Goal: Task Accomplishment & Management: Use online tool/utility

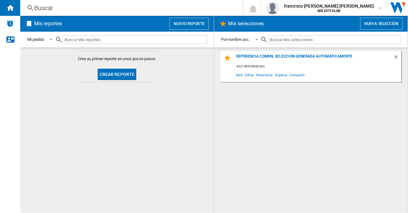
click at [112, 71] on button "Crear reporte" at bounding box center [117, 74] width 39 height 11
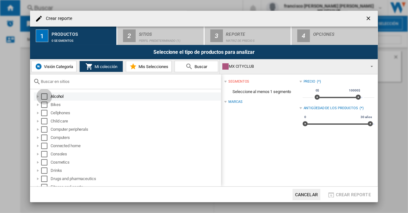
click at [46, 95] on div "Select" at bounding box center [44, 96] width 6 height 6
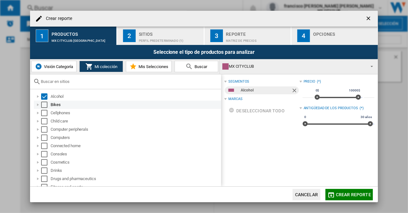
click at [47, 107] on div "Select" at bounding box center [44, 104] width 6 height 6
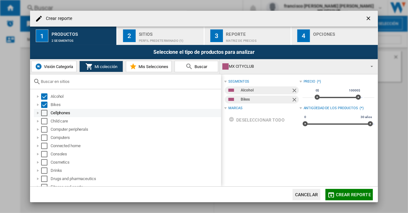
click at [44, 111] on div "Select" at bounding box center [44, 113] width 6 height 6
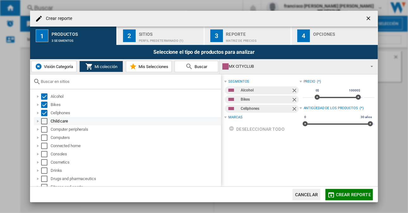
click at [44, 120] on div "Select" at bounding box center [44, 121] width 6 height 6
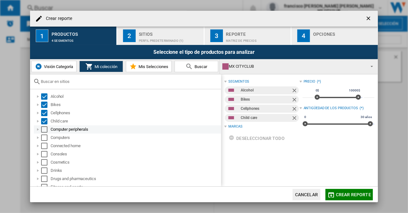
click at [44, 130] on div "Select" at bounding box center [44, 129] width 6 height 6
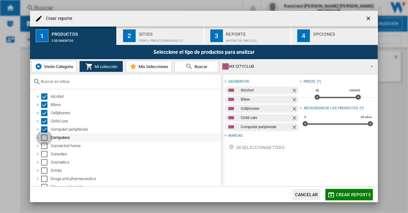
drag, startPoint x: 46, startPoint y: 138, endPoint x: 44, endPoint y: 147, distance: 9.1
click at [46, 138] on div "Select" at bounding box center [44, 137] width 6 height 6
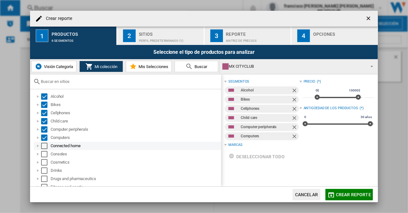
click at [44, 144] on div "Select" at bounding box center [44, 146] width 6 height 6
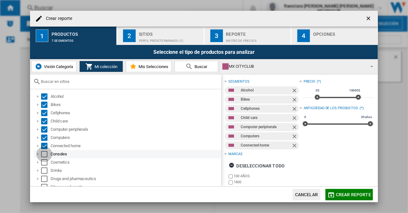
click at [46, 153] on div "Select" at bounding box center [44, 154] width 6 height 6
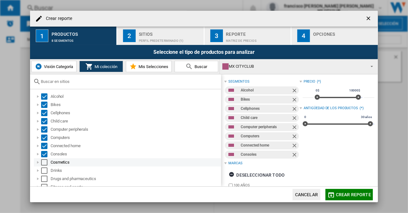
click at [45, 160] on div "Select" at bounding box center [44, 162] width 6 height 6
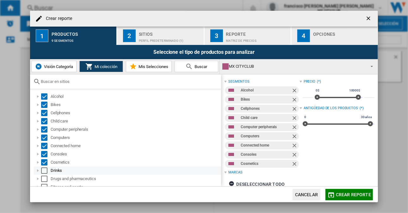
click at [44, 171] on div "Select" at bounding box center [44, 170] width 6 height 6
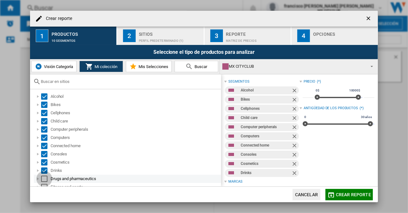
click at [45, 177] on div "Select" at bounding box center [44, 178] width 6 height 6
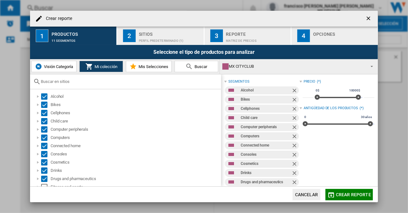
scroll to position [63, 0]
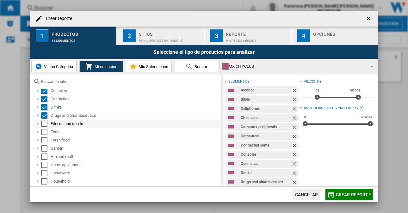
click at [46, 123] on div "Select" at bounding box center [44, 123] width 6 height 6
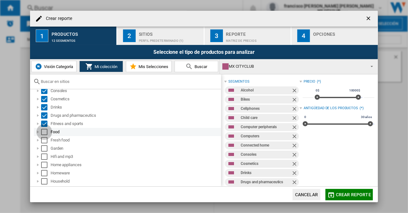
click at [44, 131] on div "Select" at bounding box center [44, 132] width 6 height 6
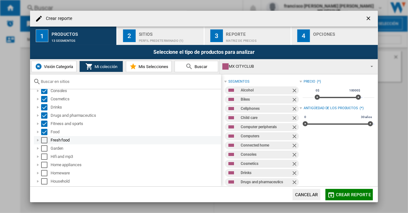
click at [43, 142] on div "Select" at bounding box center [44, 140] width 6 height 6
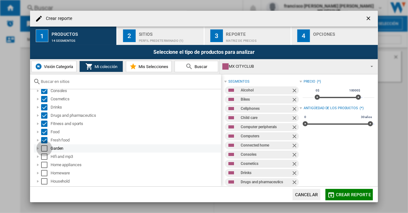
click at [44, 149] on div "Select" at bounding box center [44, 148] width 6 height 6
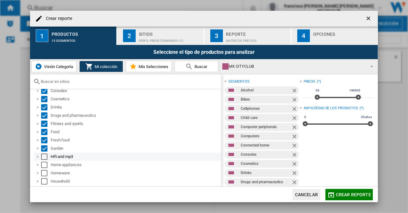
click at [44, 156] on div "Select" at bounding box center [44, 156] width 6 height 6
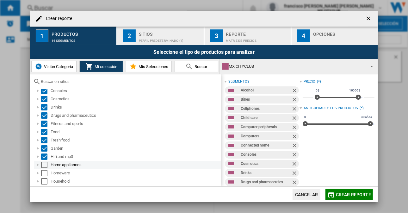
drag, startPoint x: 44, startPoint y: 164, endPoint x: 45, endPoint y: 171, distance: 7.0
click at [44, 164] on div "Select" at bounding box center [44, 165] width 6 height 6
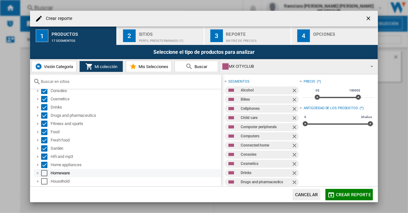
click at [45, 174] on div "Select" at bounding box center [44, 173] width 6 height 6
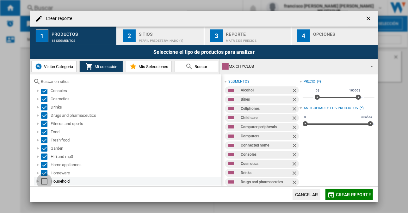
click at [45, 179] on div "Select" at bounding box center [44, 181] width 6 height 6
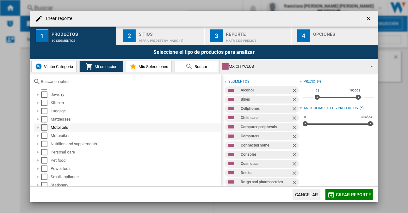
scroll to position [126, 0]
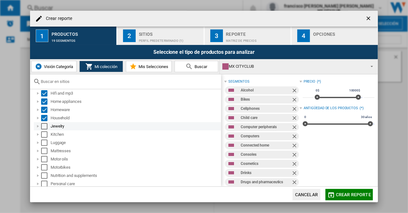
click at [44, 126] on div "Select" at bounding box center [44, 126] width 6 height 6
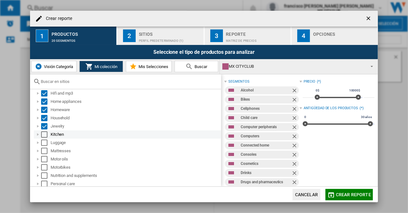
click at [44, 136] on div "Select" at bounding box center [44, 134] width 6 height 6
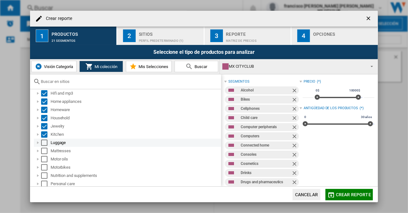
click at [45, 143] on div "Select" at bounding box center [44, 142] width 6 height 6
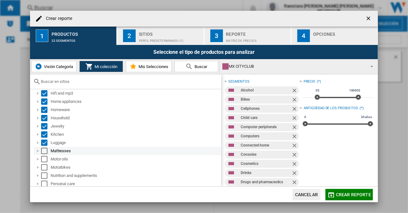
click at [44, 152] on div "Select" at bounding box center [44, 151] width 6 height 6
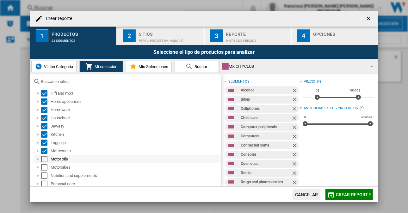
click at [43, 160] on div "Select" at bounding box center [44, 159] width 6 height 6
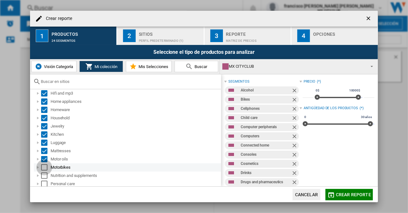
click at [44, 167] on div "Select" at bounding box center [44, 167] width 6 height 6
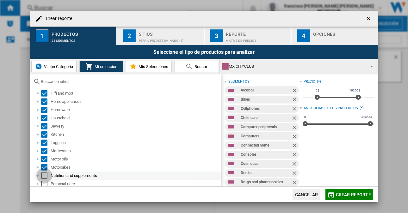
click at [44, 175] on div "Select" at bounding box center [44, 175] width 6 height 6
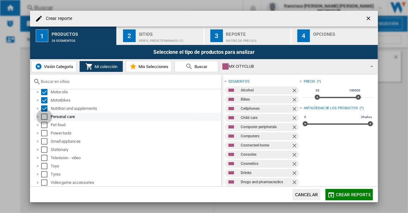
click at [42, 117] on div "Select" at bounding box center [44, 116] width 6 height 6
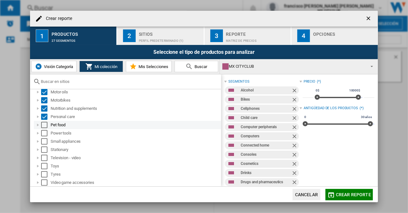
click at [46, 125] on div "Select" at bounding box center [44, 125] width 6 height 6
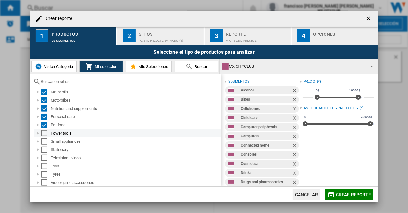
click at [45, 135] on div "Select" at bounding box center [44, 133] width 6 height 6
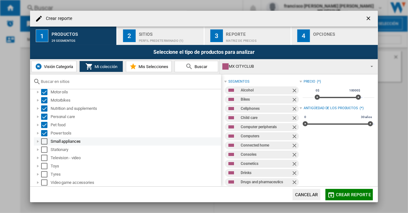
click at [44, 138] on div "Small appliances" at bounding box center [127, 141] width 187 height 8
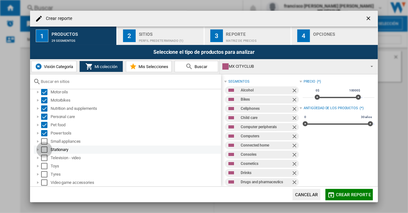
click at [46, 148] on div "Select" at bounding box center [44, 149] width 6 height 6
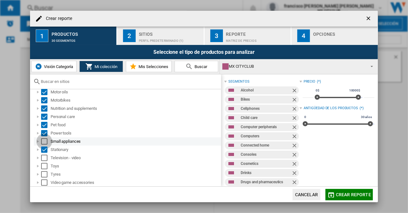
click at [46, 141] on div "Select" at bounding box center [44, 141] width 6 height 6
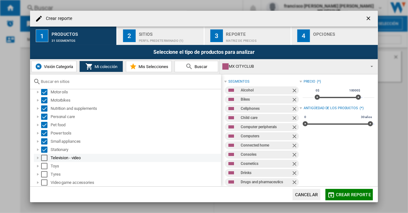
click at [47, 159] on div "Select" at bounding box center [44, 158] width 6 height 6
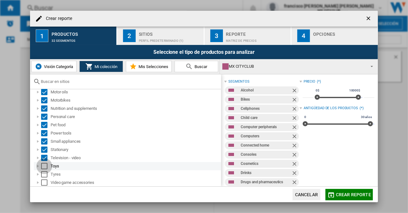
click at [43, 165] on div "Select" at bounding box center [44, 166] width 6 height 6
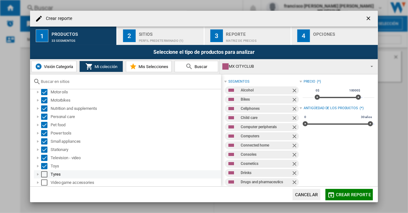
click at [44, 172] on div "Select" at bounding box center [44, 174] width 6 height 6
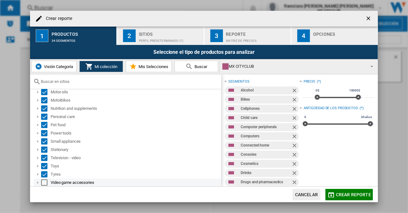
click at [45, 182] on div "Select" at bounding box center [44, 182] width 6 height 6
click at [130, 35] on div "2" at bounding box center [129, 35] width 13 height 13
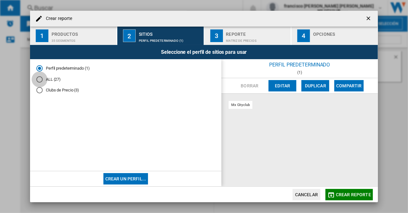
click at [38, 77] on div "ALL (27)" at bounding box center [39, 79] width 6 height 6
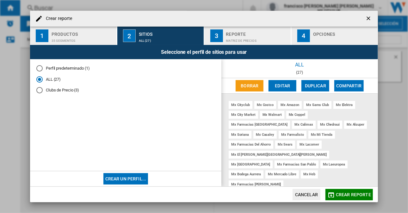
click at [215, 34] on div "3" at bounding box center [216, 35] width 13 height 13
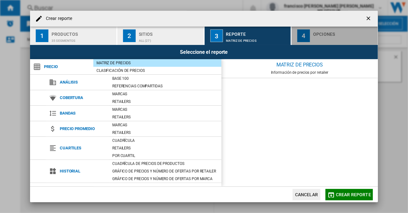
click at [305, 36] on div "4" at bounding box center [303, 35] width 13 height 13
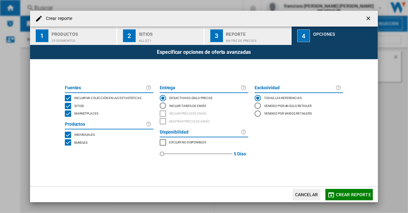
click at [345, 193] on span "Crear reporte" at bounding box center [353, 194] width 35 height 5
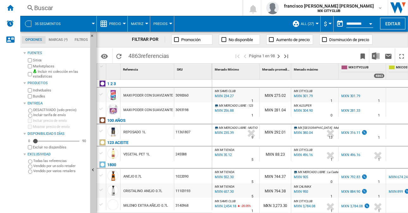
click at [332, 22] on md-menu "$ Argentin Peso Australian Dollar balboa Bolivia [GEOGRAPHIC_DATA] Bulgarian le…" at bounding box center [327, 24] width 13 height 16
click at [330, 24] on div "Currency" at bounding box center [329, 24] width 3 height 2
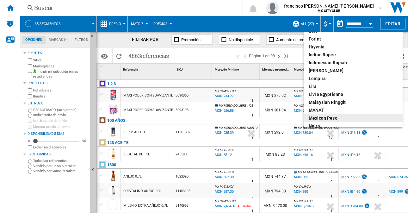
scroll to position [158, 0]
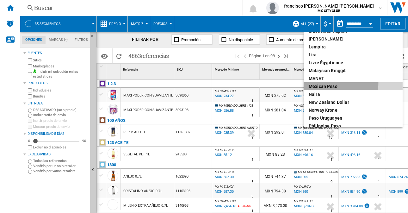
click at [328, 83] on div "Mexican peso" at bounding box center [352, 86] width 89 height 6
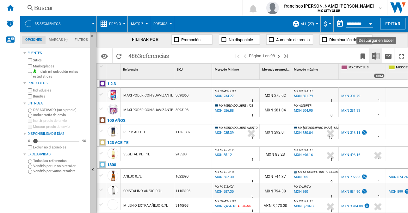
click at [378, 56] on img "Descargar en Excel" at bounding box center [376, 56] width 8 height 8
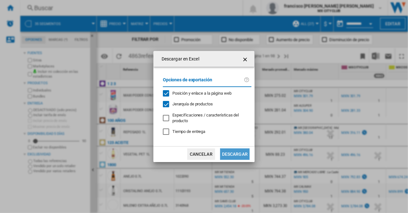
click at [233, 153] on button "Descargar" at bounding box center [234, 153] width 29 height 11
